Goal: Information Seeking & Learning: Learn about a topic

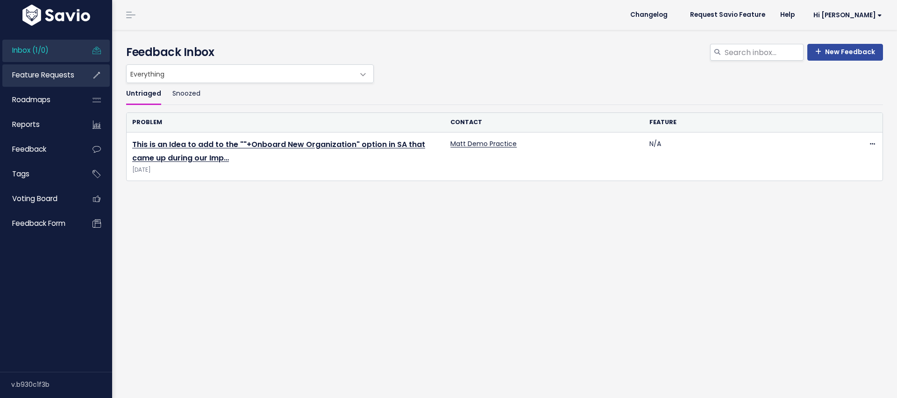
click at [52, 76] on span "Feature Requests" at bounding box center [43, 75] width 62 height 10
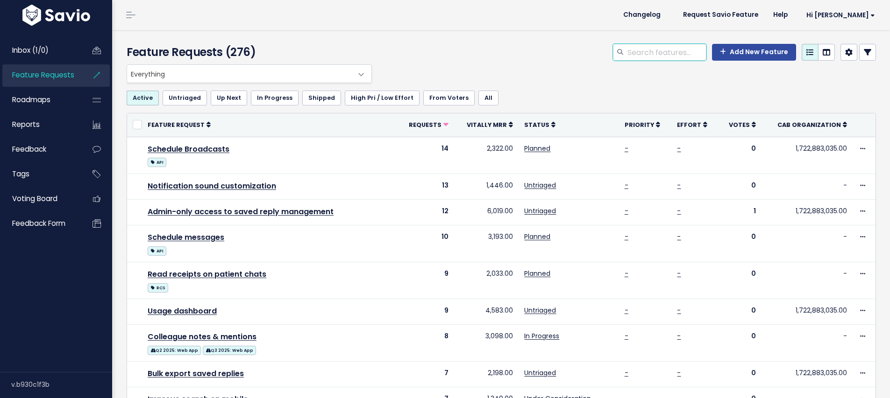
click at [656, 49] on input "search" at bounding box center [666, 52] width 80 height 17
type input "mobile"
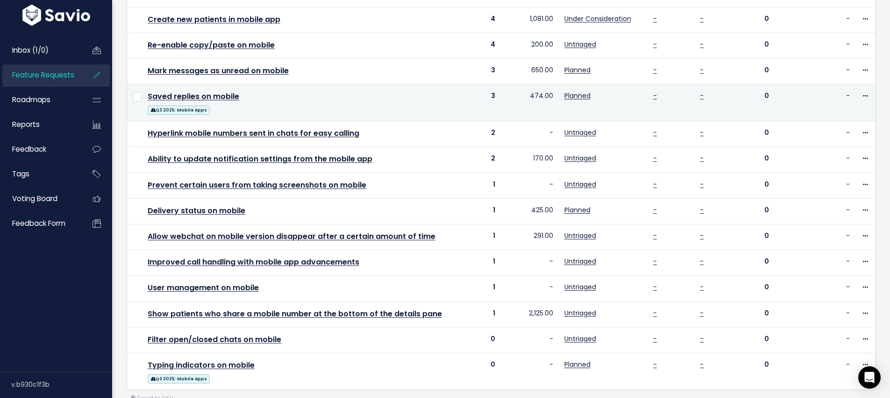
scroll to position [169, 0]
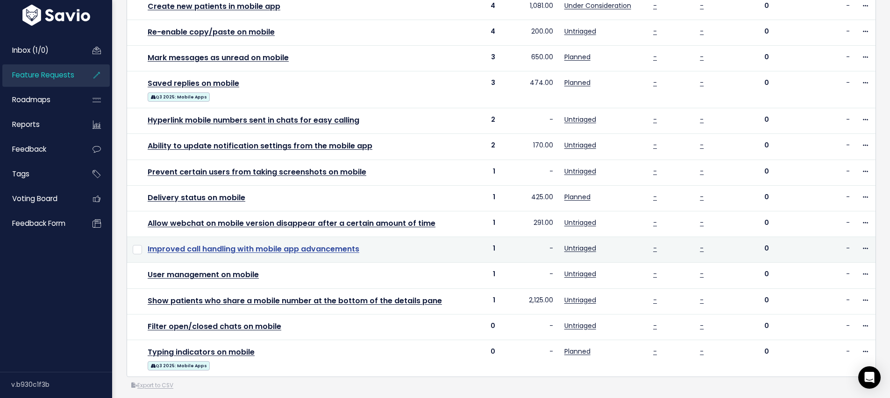
click at [333, 248] on link "Improved call handling with mobile app advancements" at bounding box center [254, 249] width 212 height 11
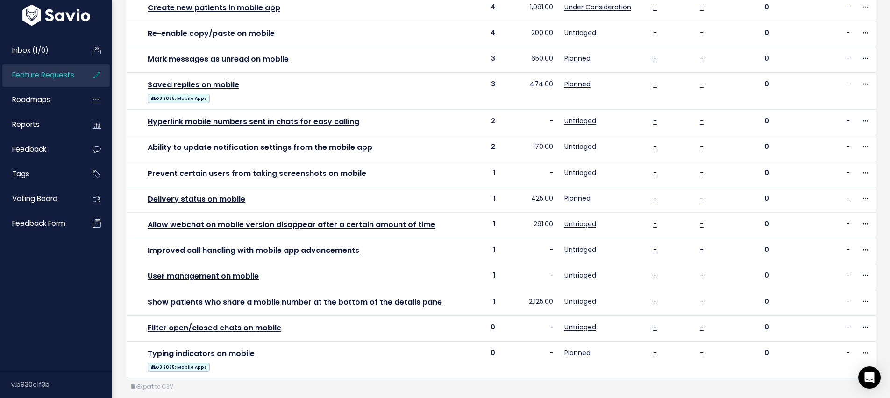
scroll to position [190, 0]
